Goal: Task Accomplishment & Management: Use online tool/utility

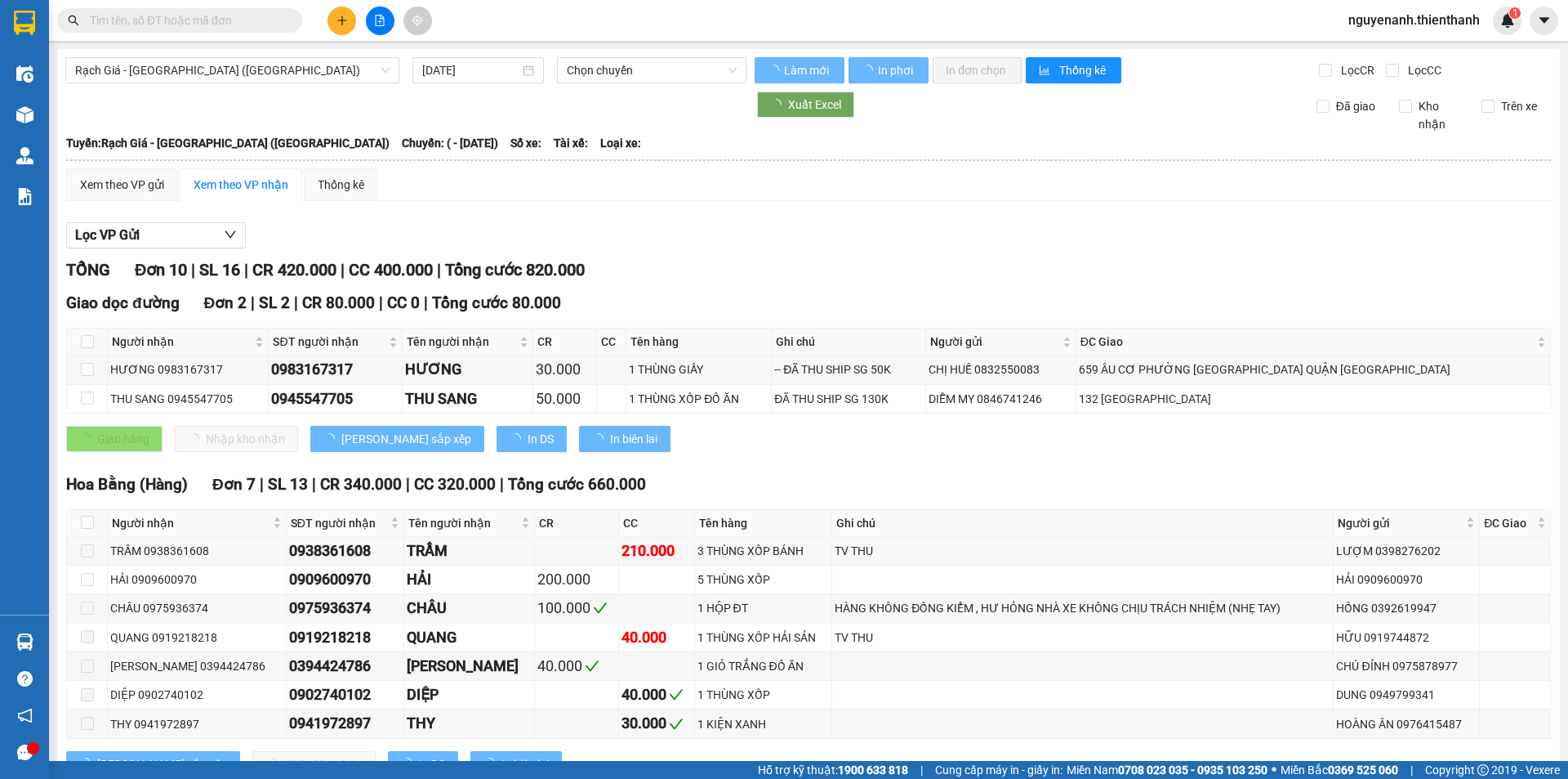
type input "[DATE]"
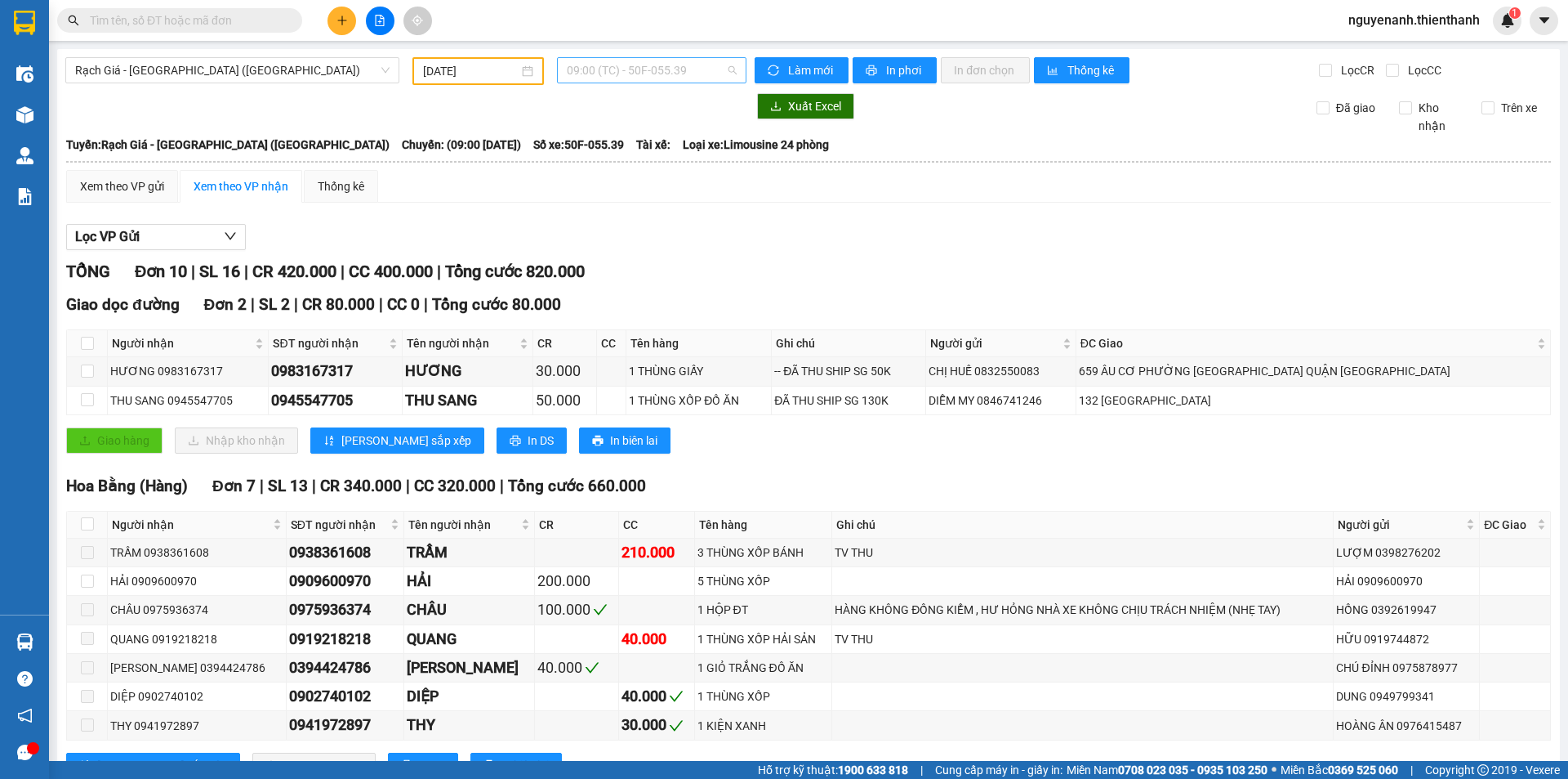
click at [605, 67] on span "09:00 (TC) - 50F-055.39" at bounding box center [651, 70] width 170 height 25
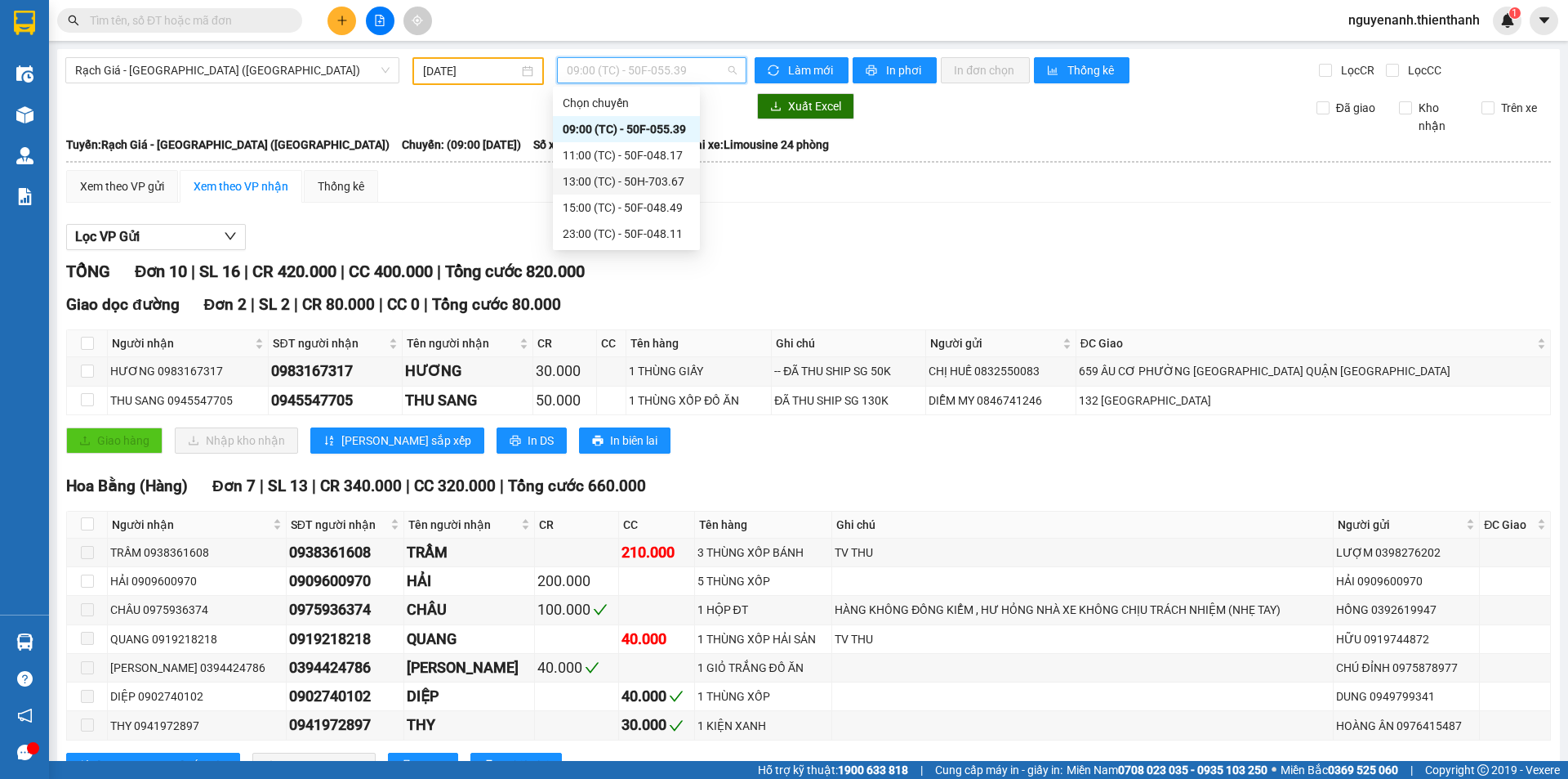
click at [643, 181] on div "13:00 (TC) - 50H-703.67" at bounding box center [626, 181] width 127 height 18
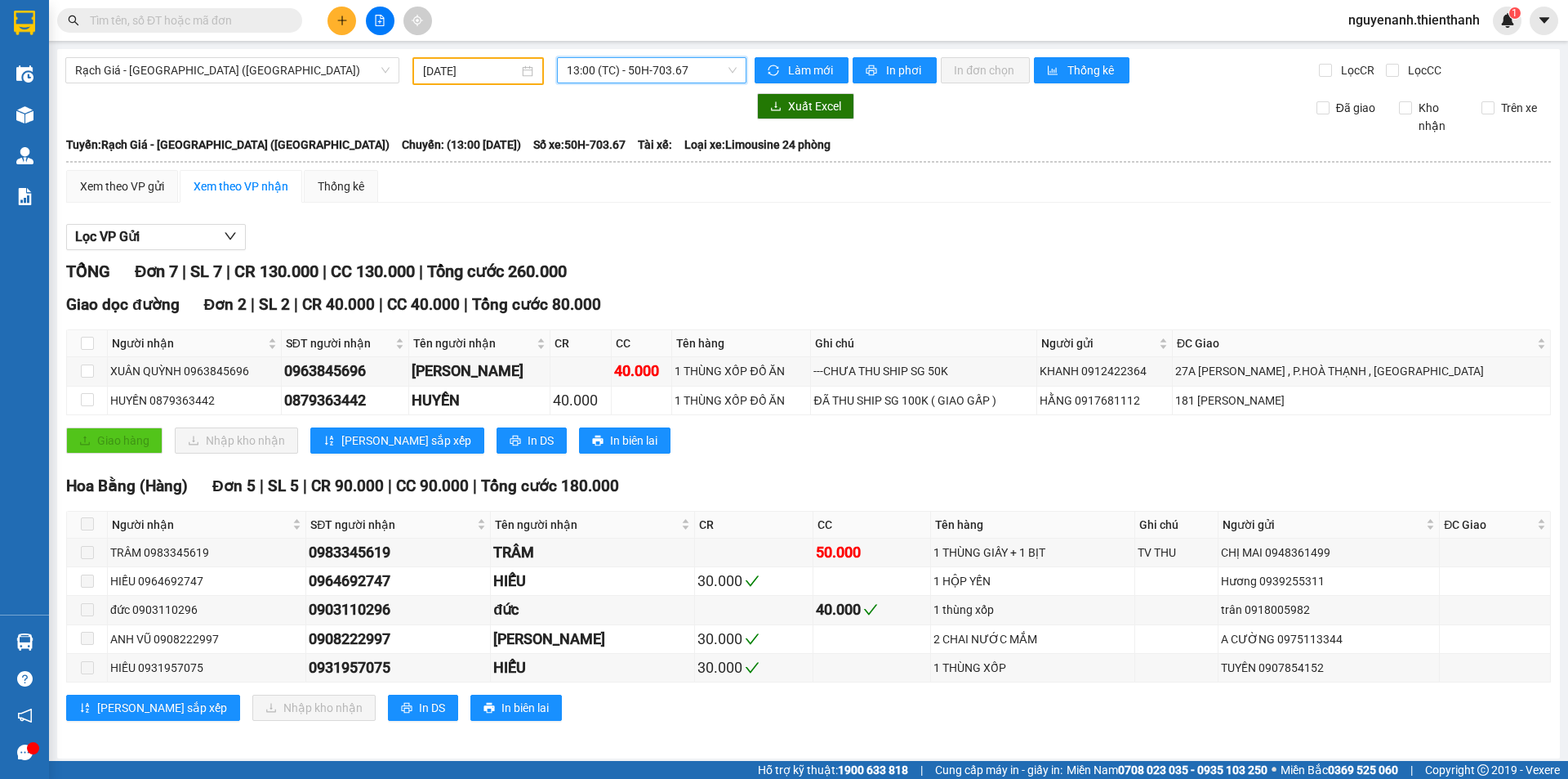
click at [682, 74] on span "13:00 (TC) - 50H-703.67" at bounding box center [651, 70] width 170 height 25
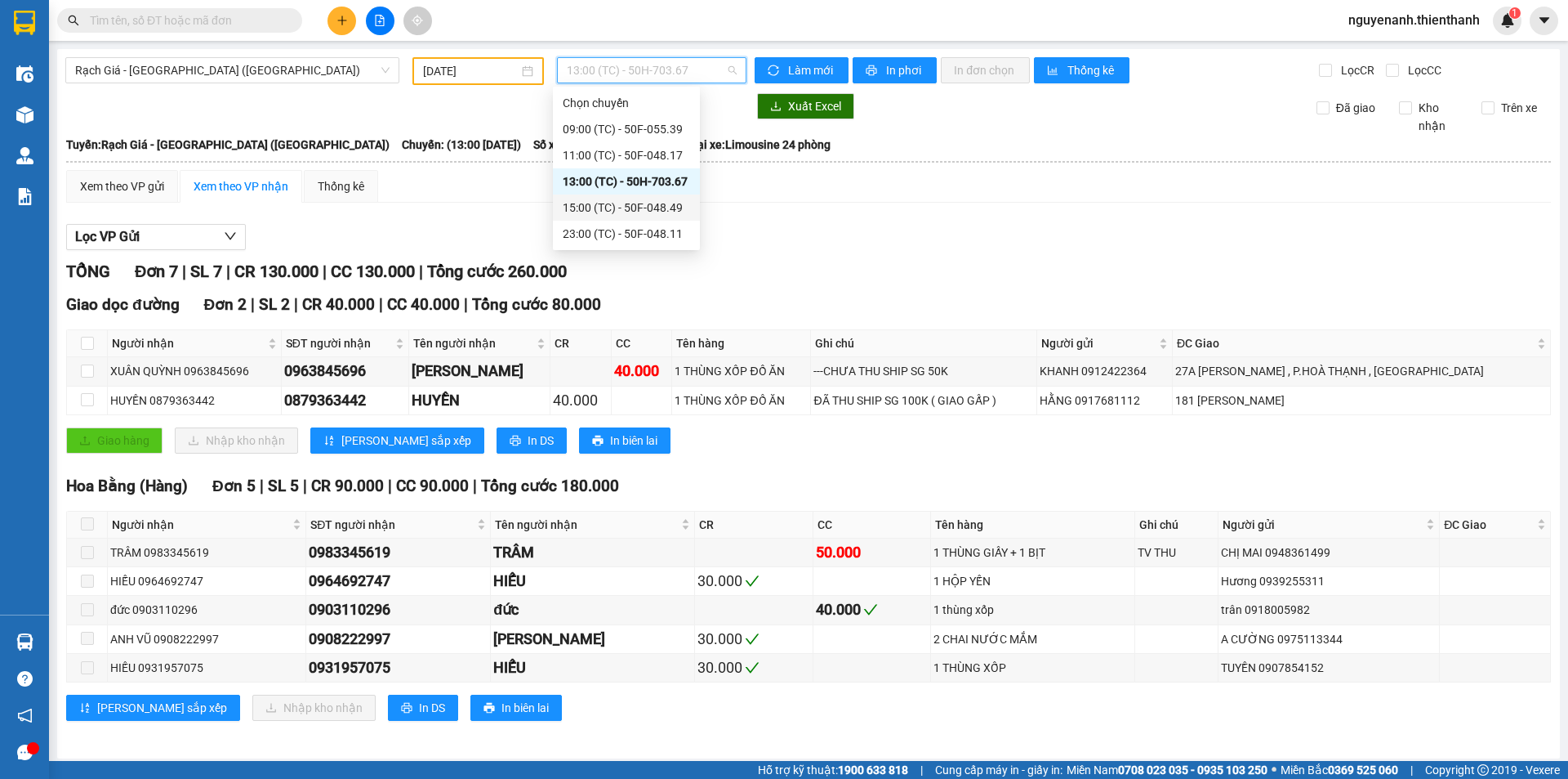
click at [649, 201] on div "15:00 (TC) - 50F-048.49" at bounding box center [626, 208] width 127 height 18
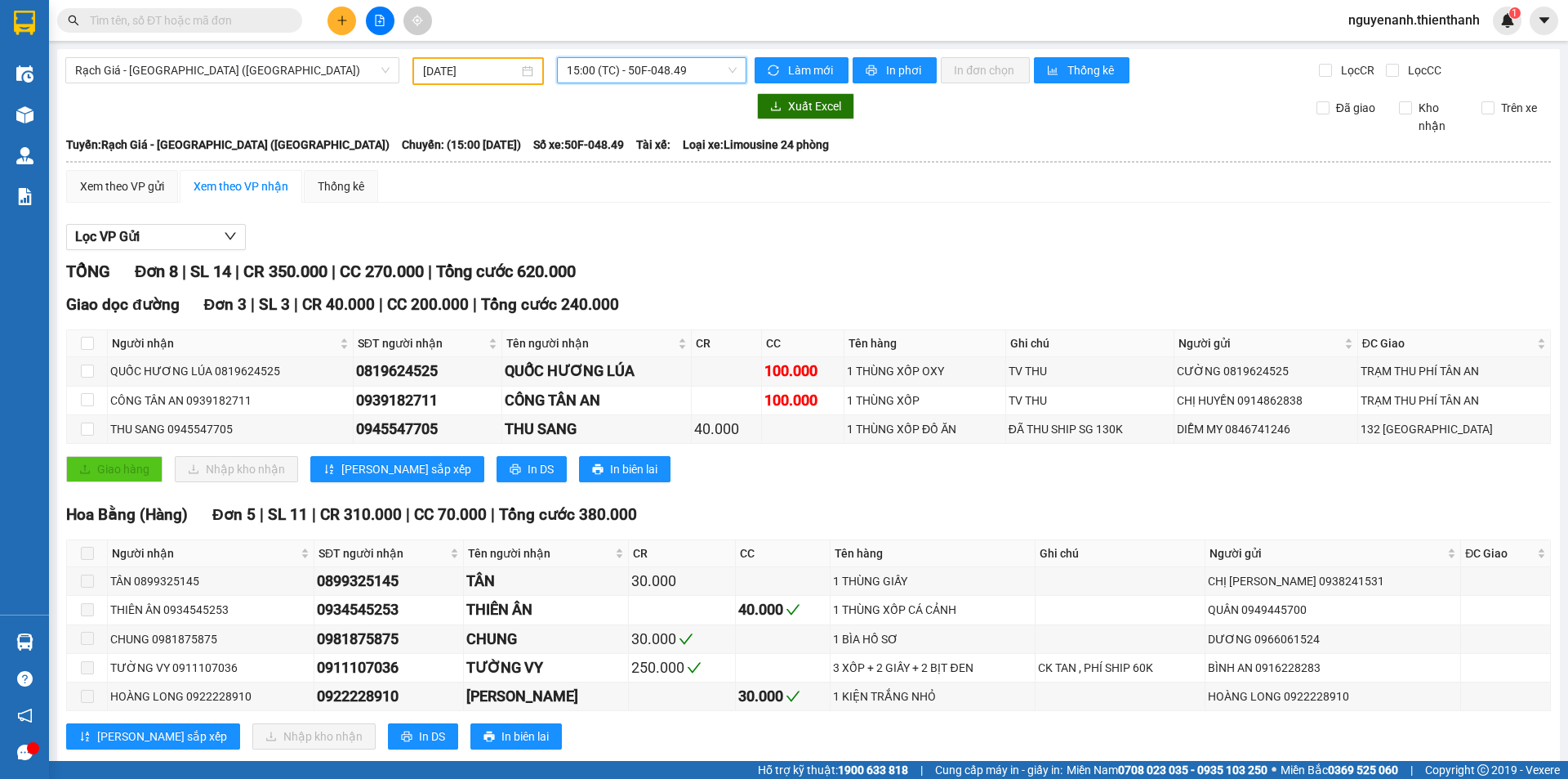
click at [671, 77] on span "15:00 (TC) - 50F-048.49" at bounding box center [651, 70] width 170 height 25
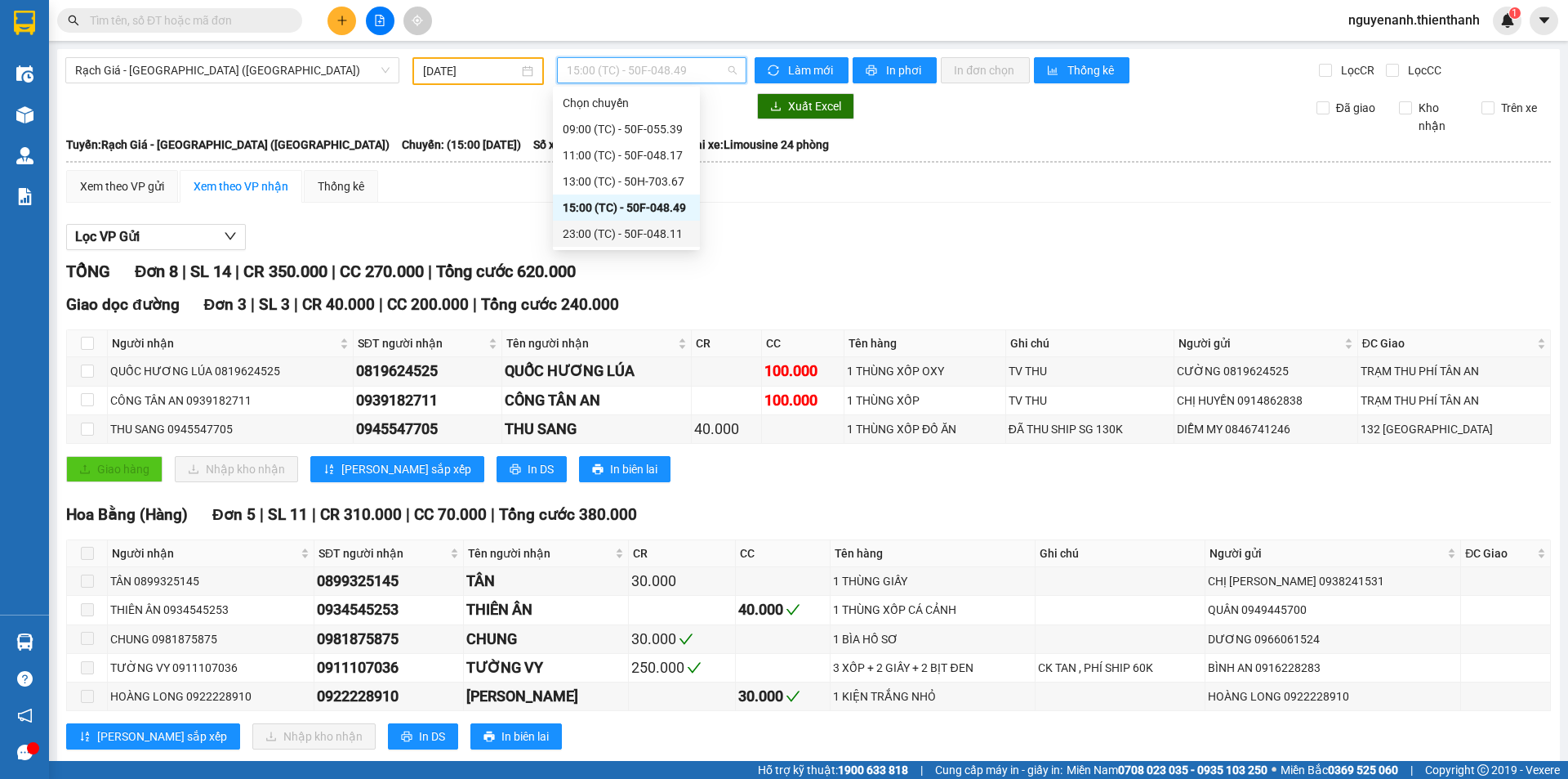
click at [657, 231] on div "23:00 (TC) - 50F-048.11" at bounding box center [626, 234] width 127 height 18
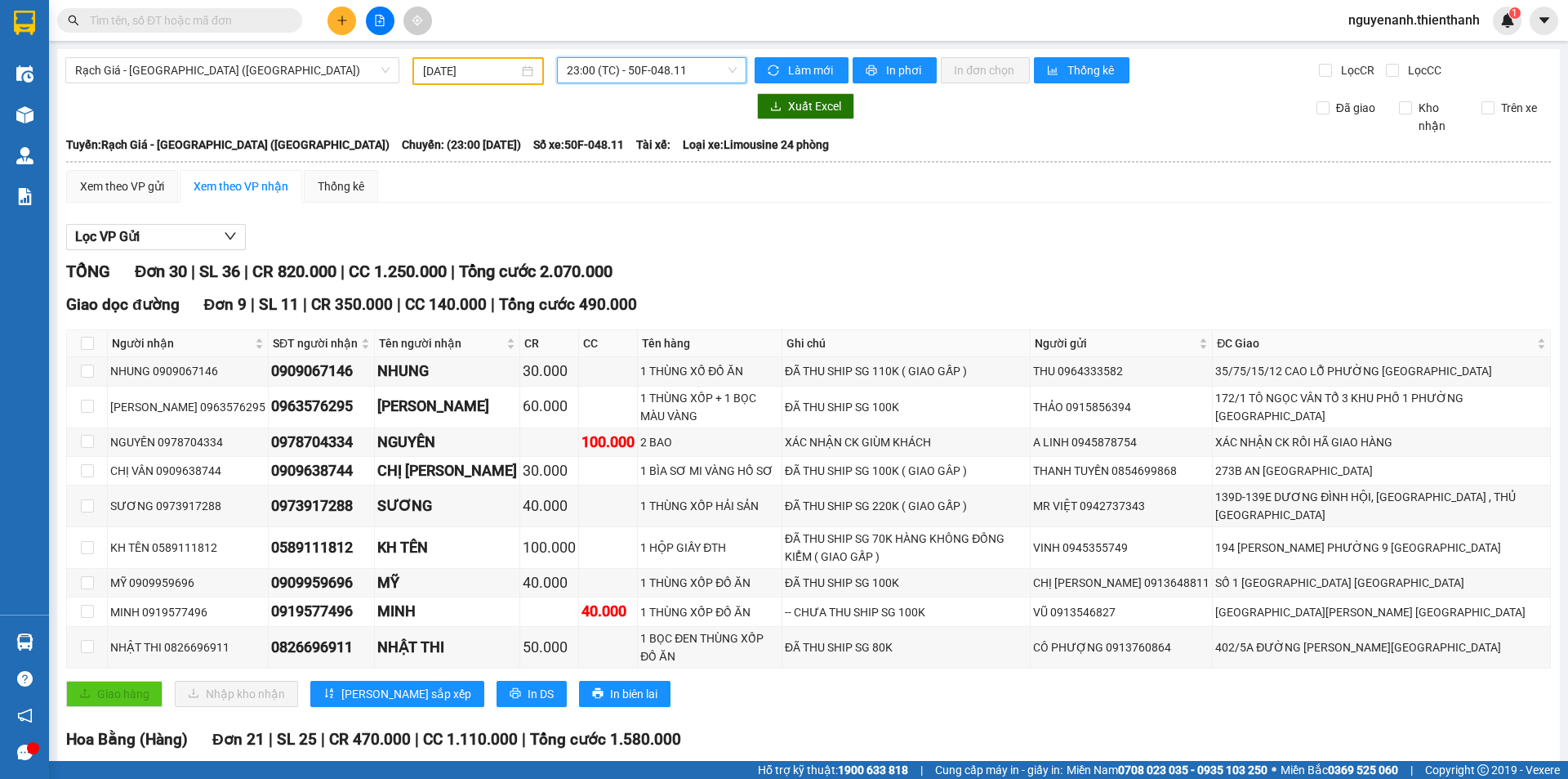
click at [624, 71] on span "23:00 (TC) - 50F-048.11" at bounding box center [651, 70] width 170 height 25
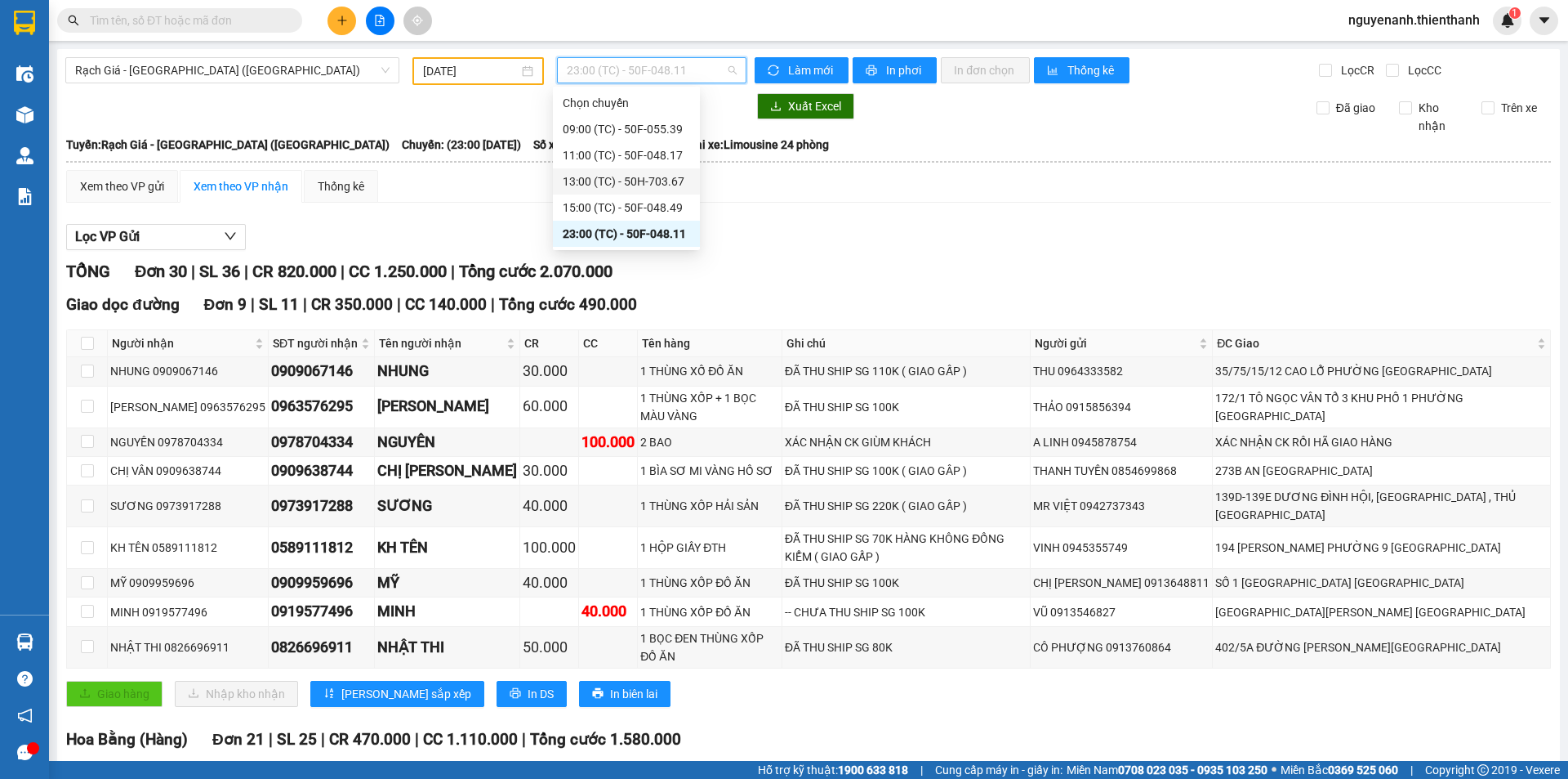
click at [634, 184] on div "13:00 (TC) - 50H-703.67" at bounding box center [626, 181] width 127 height 18
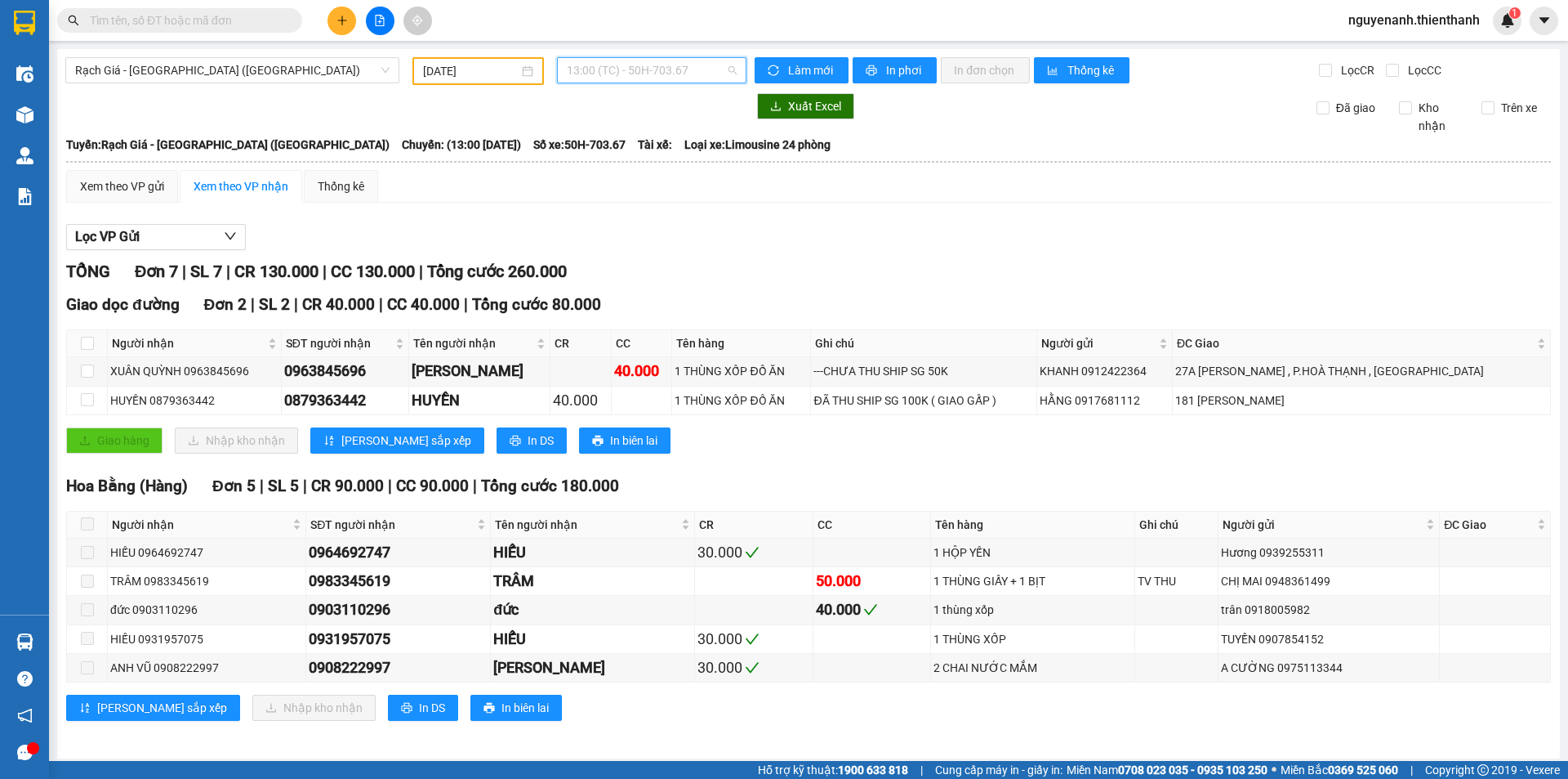
click at [650, 71] on span "13:00 (TC) - 50H-703.67" at bounding box center [651, 70] width 170 height 25
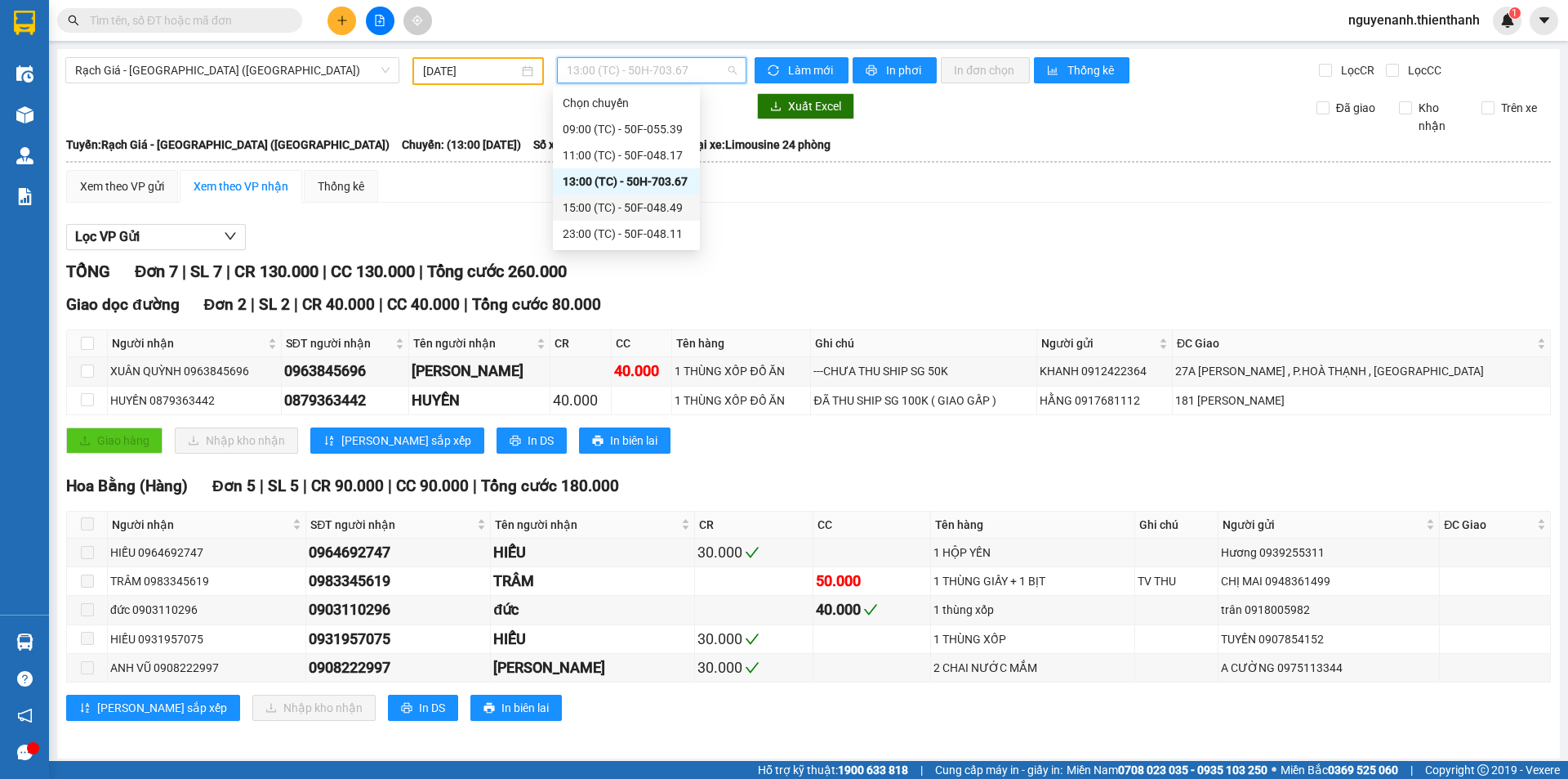
click at [623, 209] on div "15:00 (TC) - 50F-048.49" at bounding box center [626, 208] width 127 height 18
